Goal: Contribute content

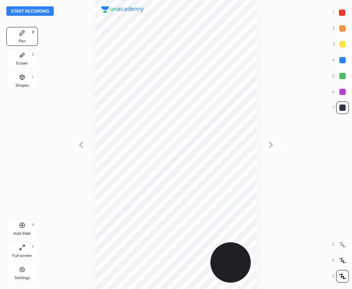
scroll to position [289, 225]
click at [342, 12] on div at bounding box center [342, 12] width 6 height 6
click at [44, 13] on button "Start recording" at bounding box center [29, 10] width 47 height 9
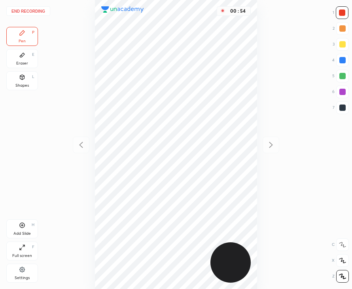
click at [344, 107] on div at bounding box center [342, 107] width 6 height 6
click at [31, 231] on div "Add Slide H" at bounding box center [22, 228] width 32 height 19
click at [345, 10] on div at bounding box center [342, 12] width 13 height 13
click at [24, 79] on icon at bounding box center [22, 77] width 6 height 6
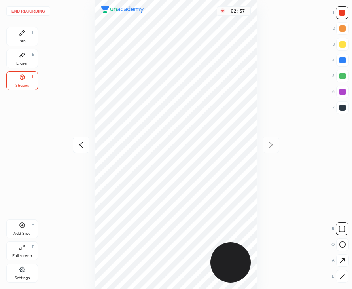
click at [38, 11] on button "End recording" at bounding box center [28, 10] width 44 height 9
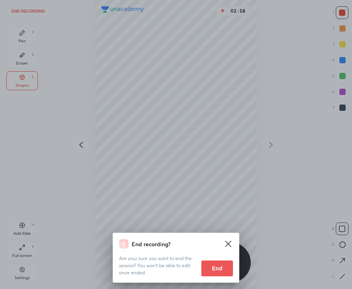
click at [223, 267] on button "End" at bounding box center [217, 268] width 32 height 16
